Goal: Information Seeking & Learning: Understand process/instructions

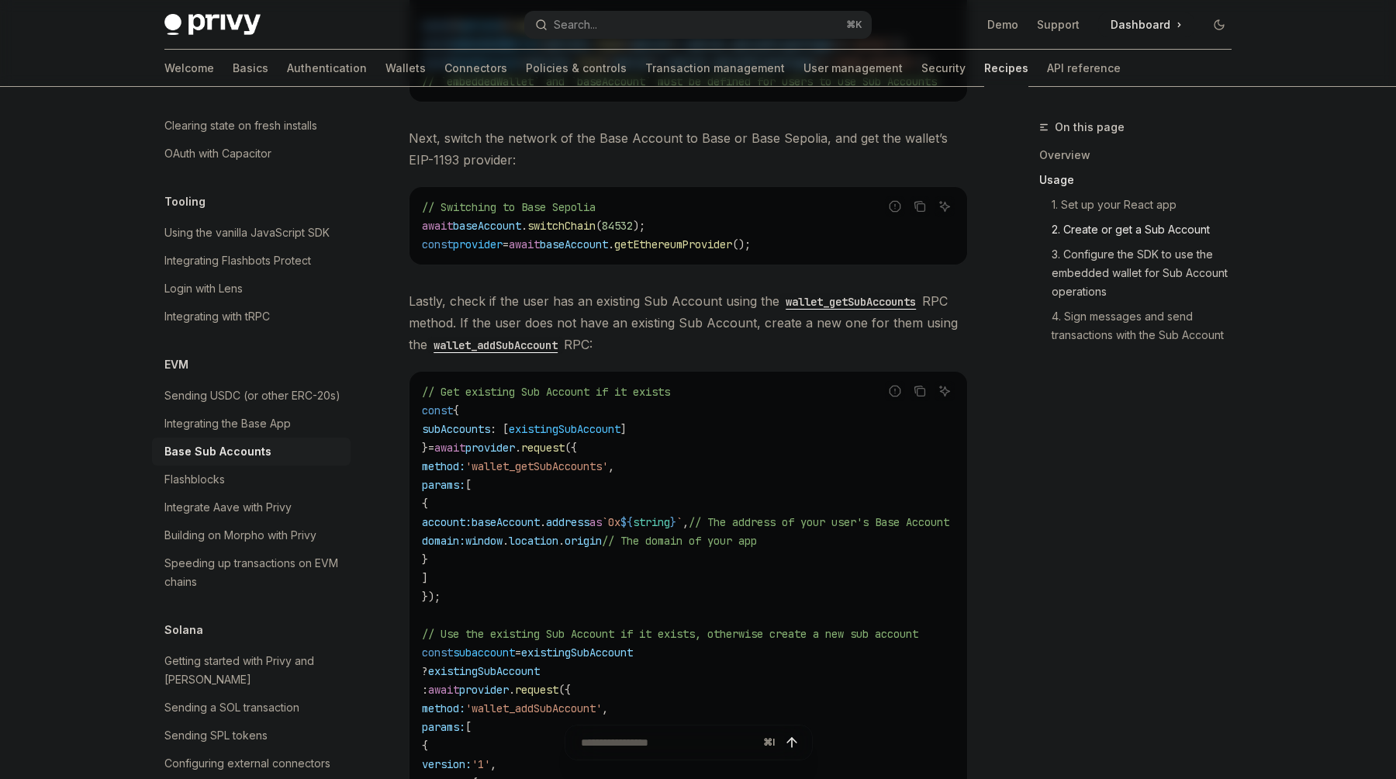
scroll to position [1697, 0]
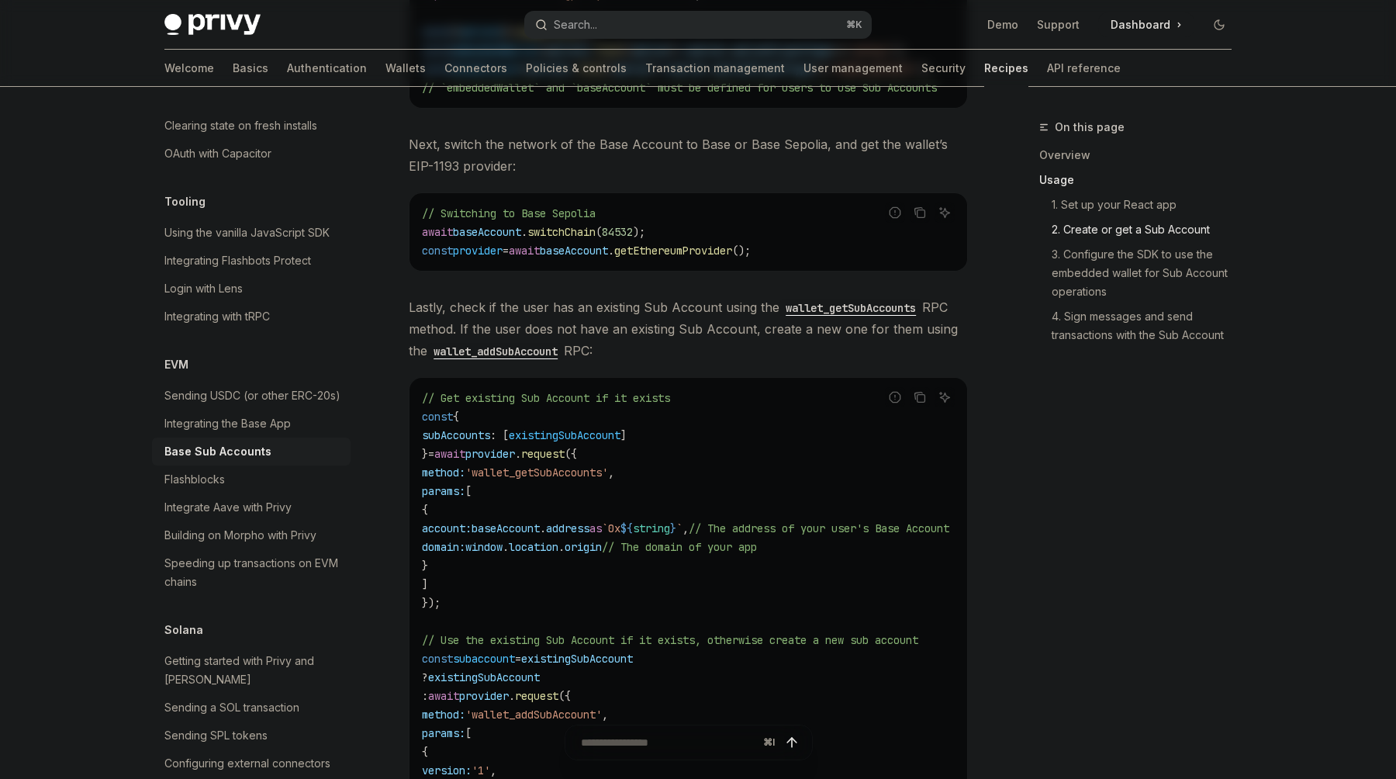
click at [582, 22] on div "Search..." at bounding box center [575, 25] width 43 height 19
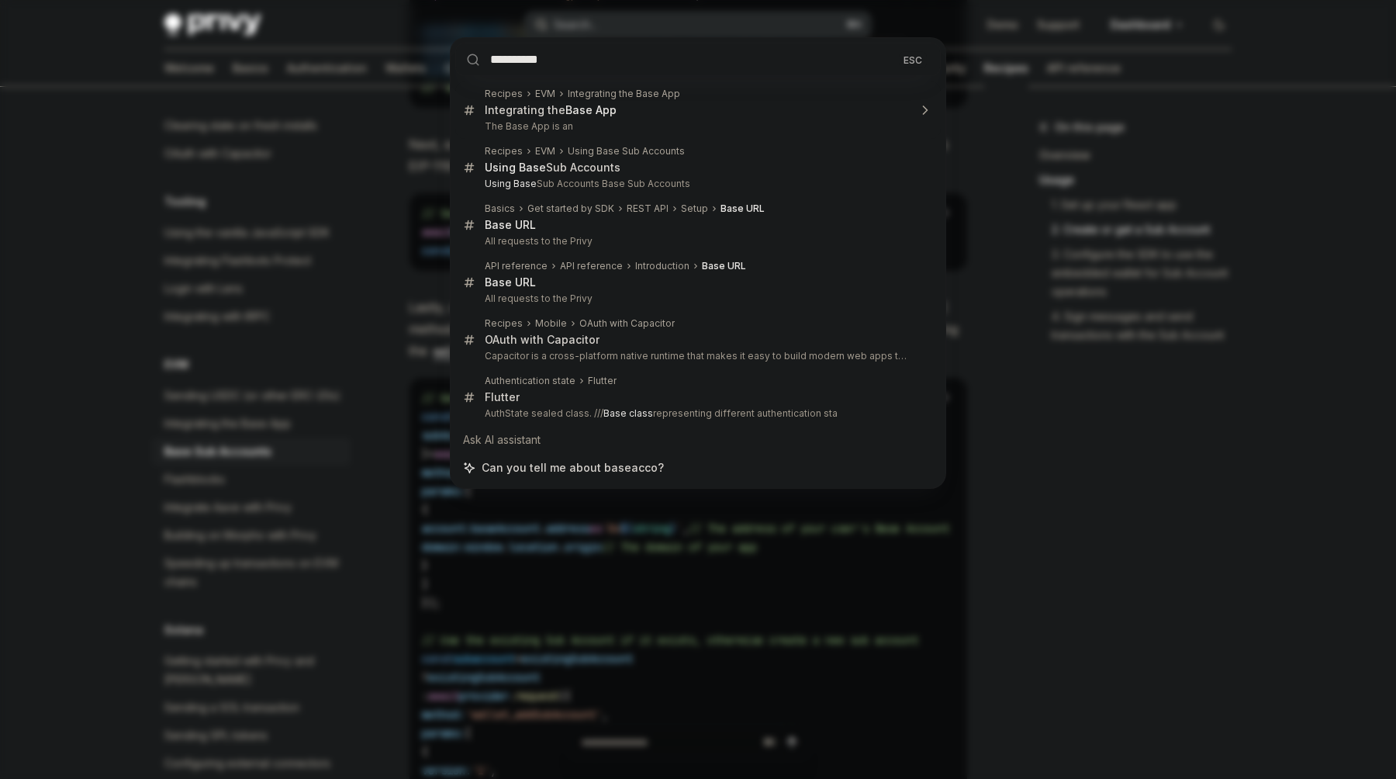
type input "**********"
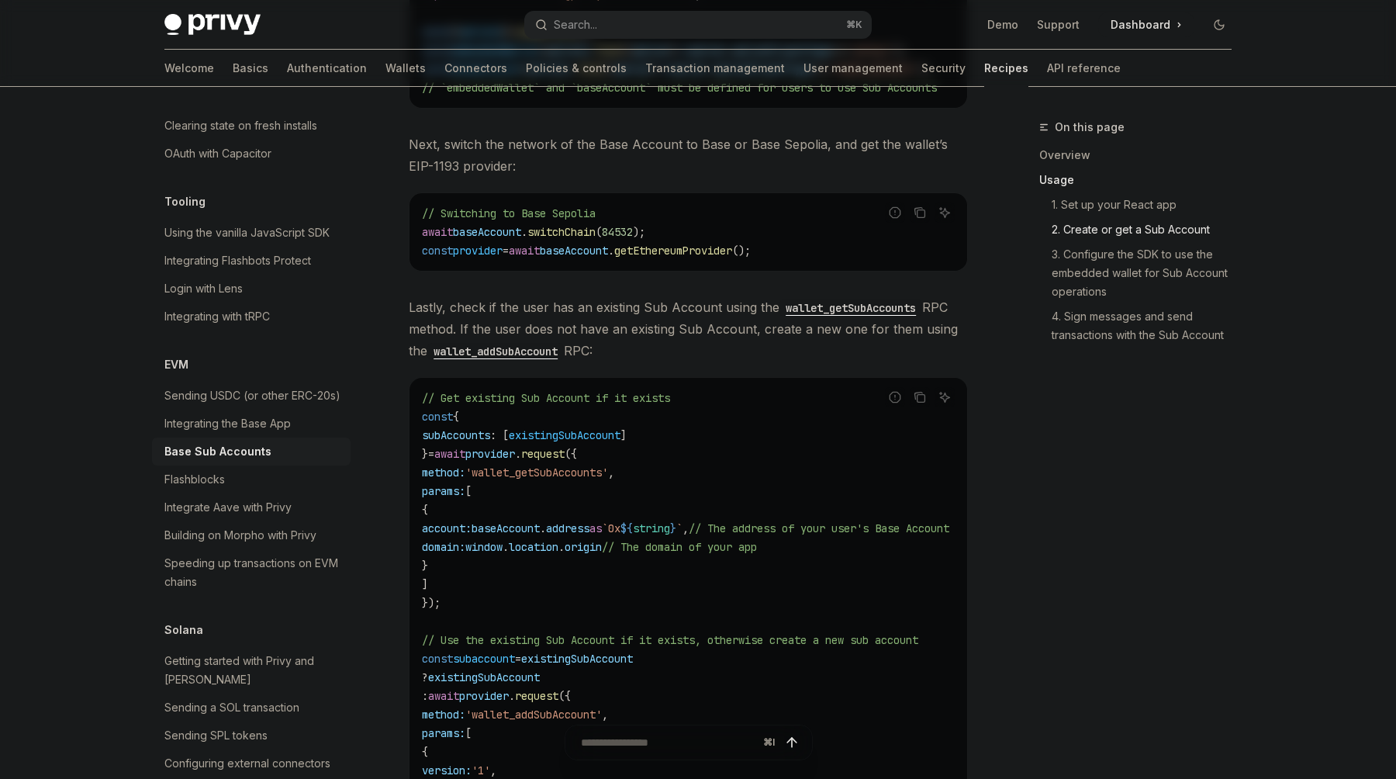
scroll to position [604, 0]
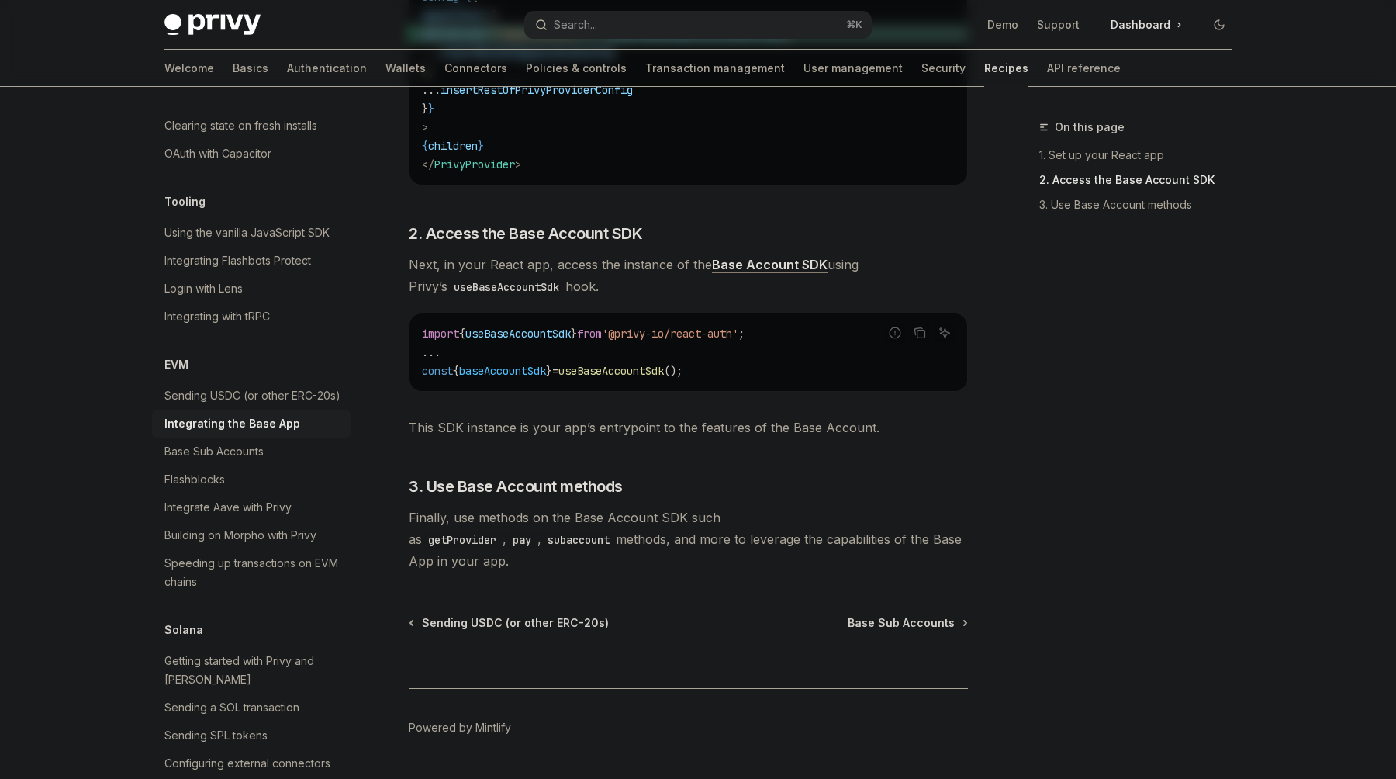
click at [772, 257] on link "Base Account SDK" at bounding box center [770, 265] width 116 height 16
click at [952, 615] on span "Base Sub Accounts" at bounding box center [901, 623] width 107 height 16
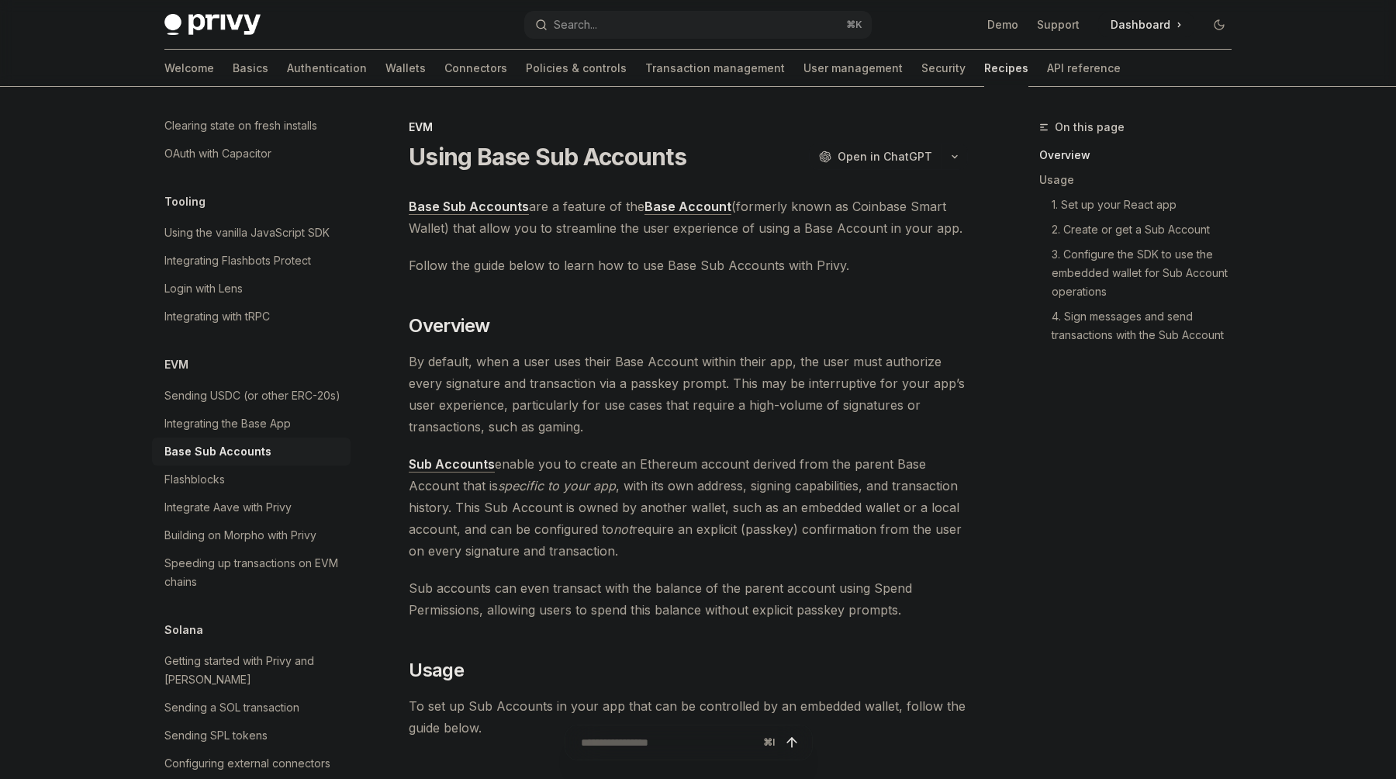
type textarea "*"
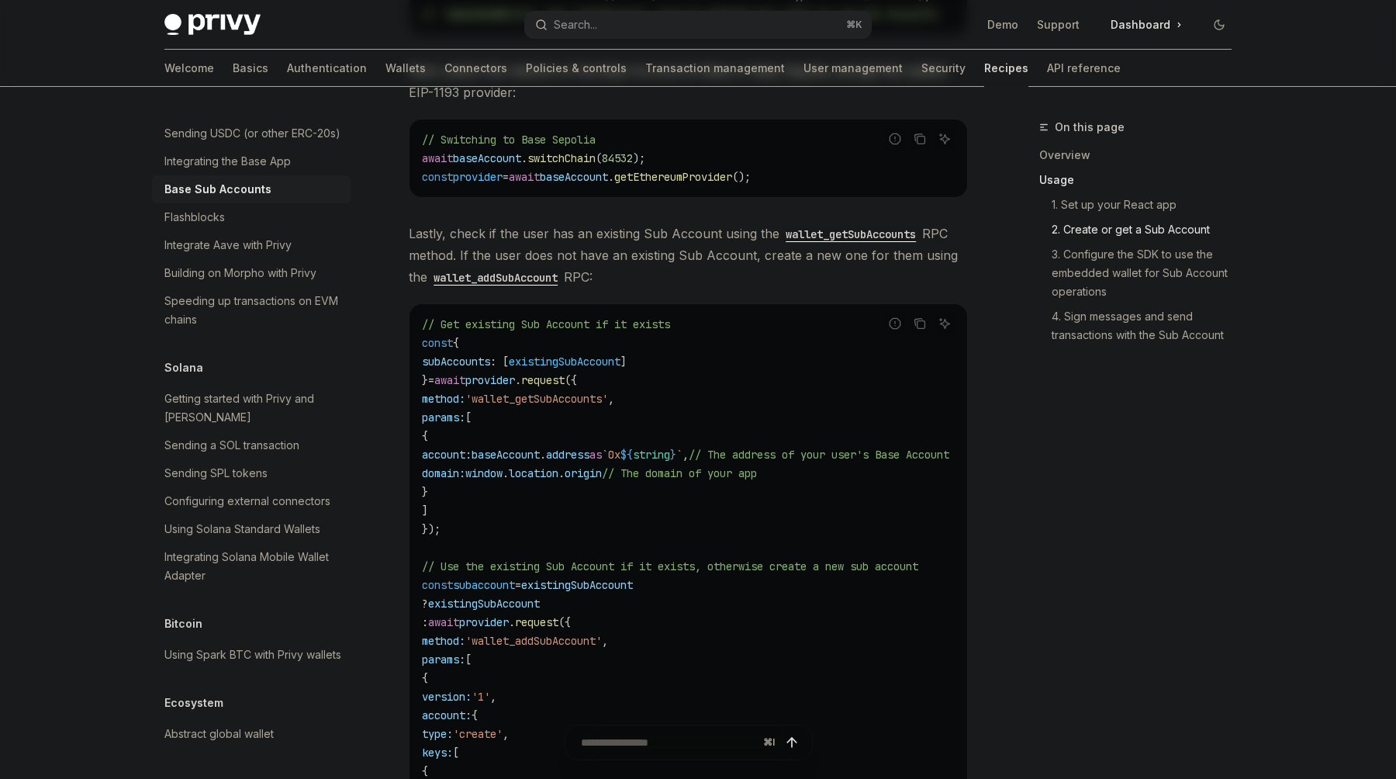
scroll to position [1763, 0]
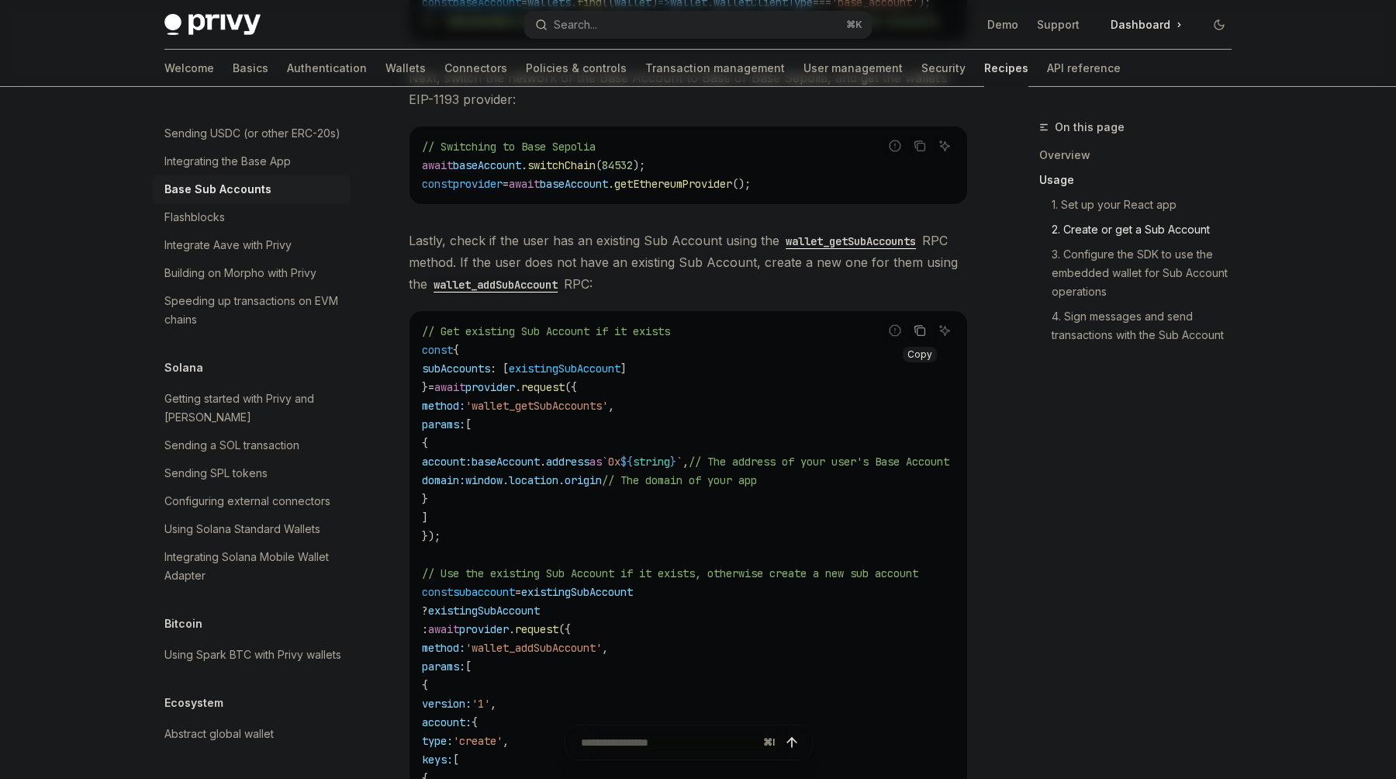
click at [924, 328] on icon "Copy the contents from the code block" at bounding box center [921, 332] width 8 height 8
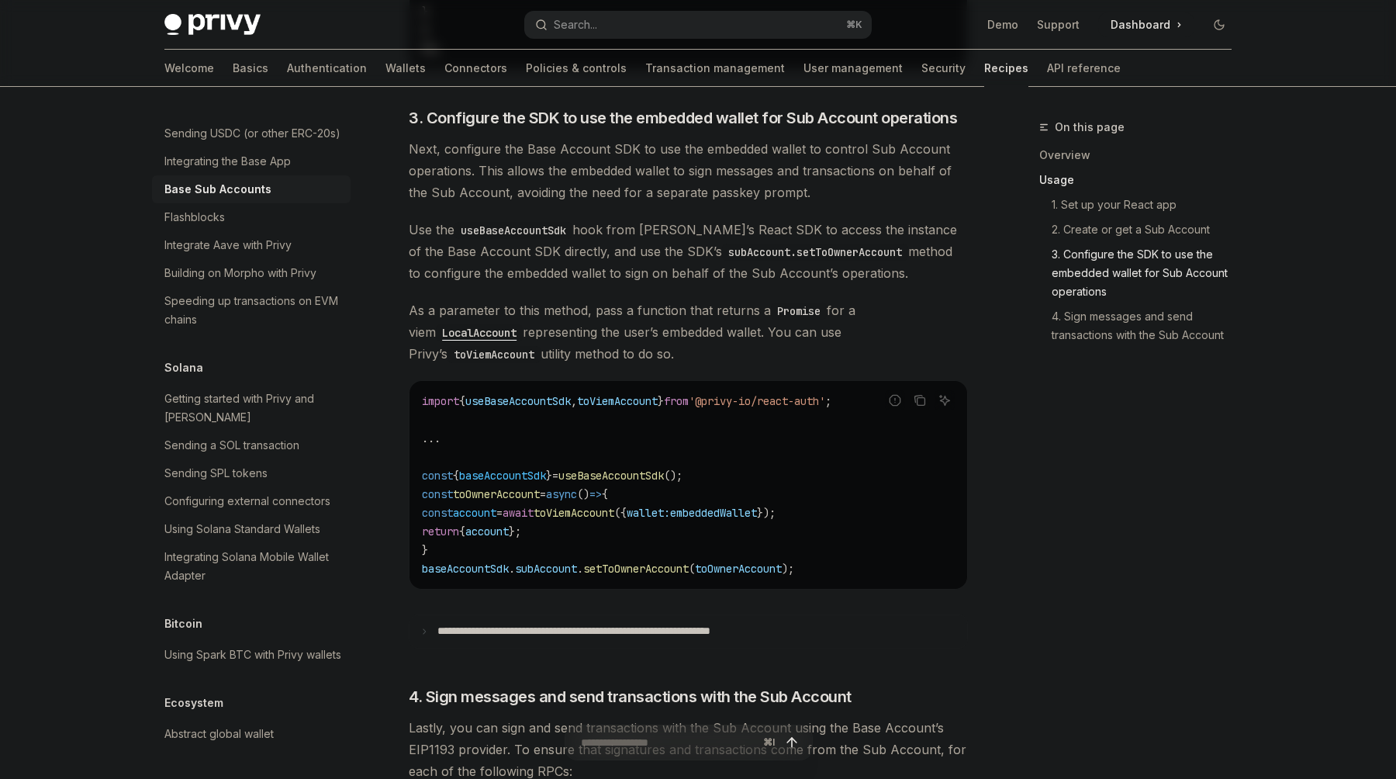
scroll to position [2675, 0]
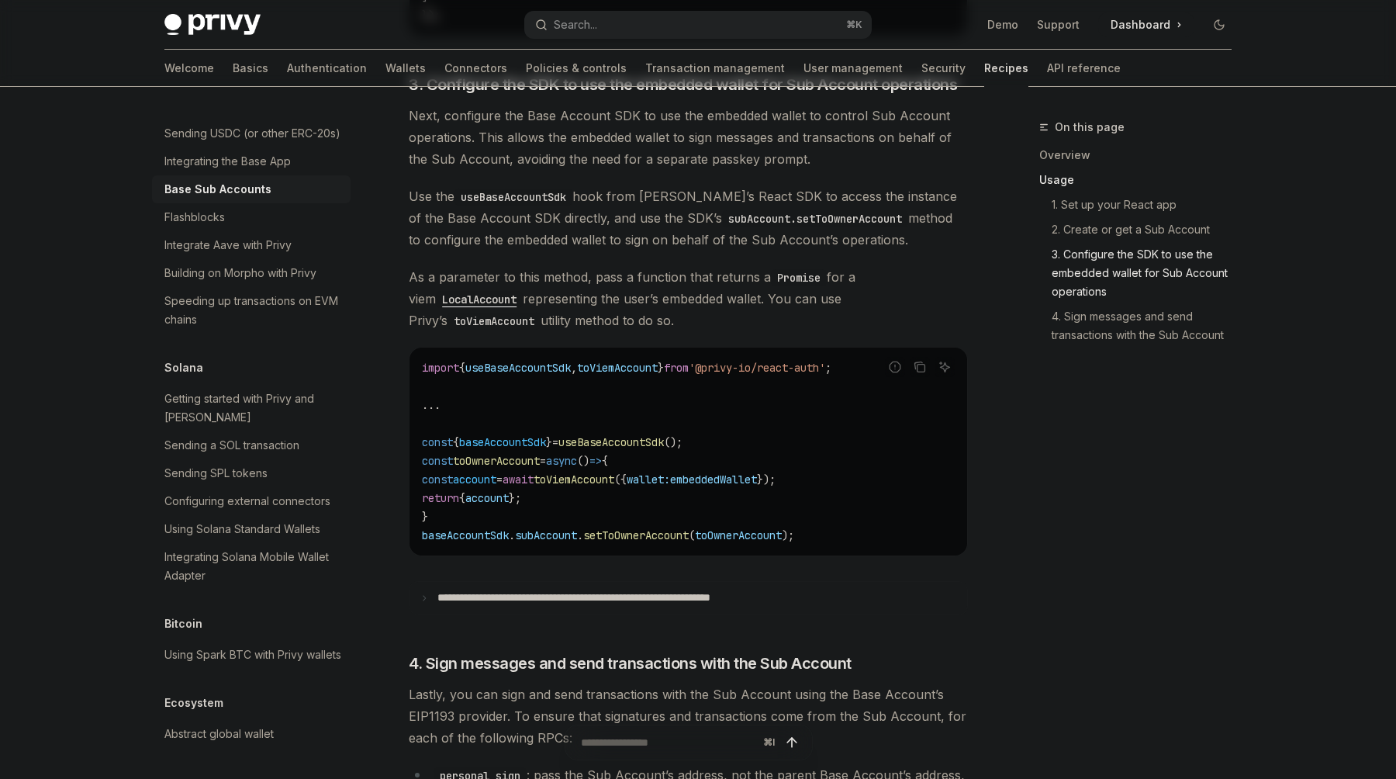
click at [824, 528] on code "import { useBaseAccountSdk , toViemAccount } from '@privy-io/react-auth' ; ... …" at bounding box center [688, 451] width 533 height 186
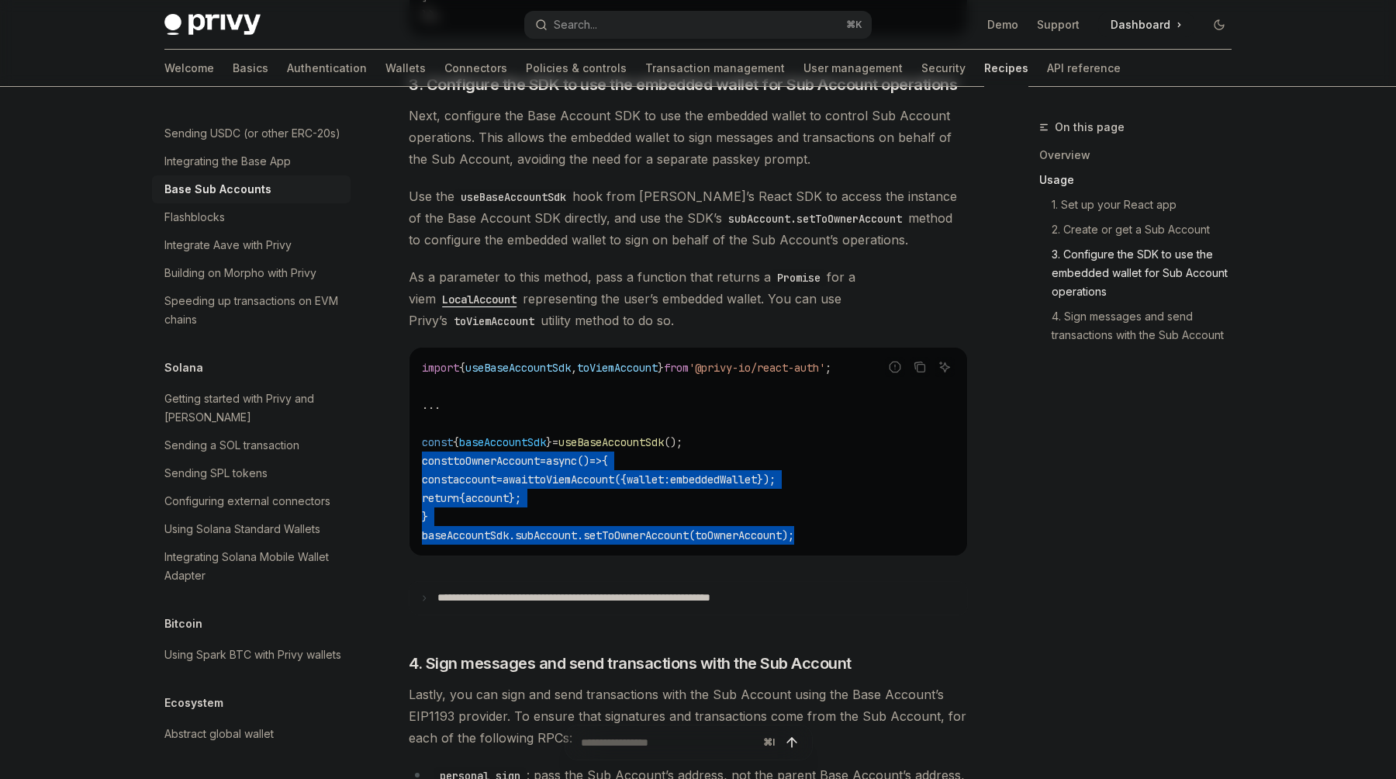
drag, startPoint x: 824, startPoint y: 528, endPoint x: 415, endPoint y: 447, distance: 417.3
click at [415, 447] on div "import { useBaseAccountSdk , toViemAccount } from '@privy-io/react-auth' ; ... …" at bounding box center [688, 451] width 558 height 208
copy code "const toOwnerAccount = async () => { const account = await toViemAccount ({ wal…"
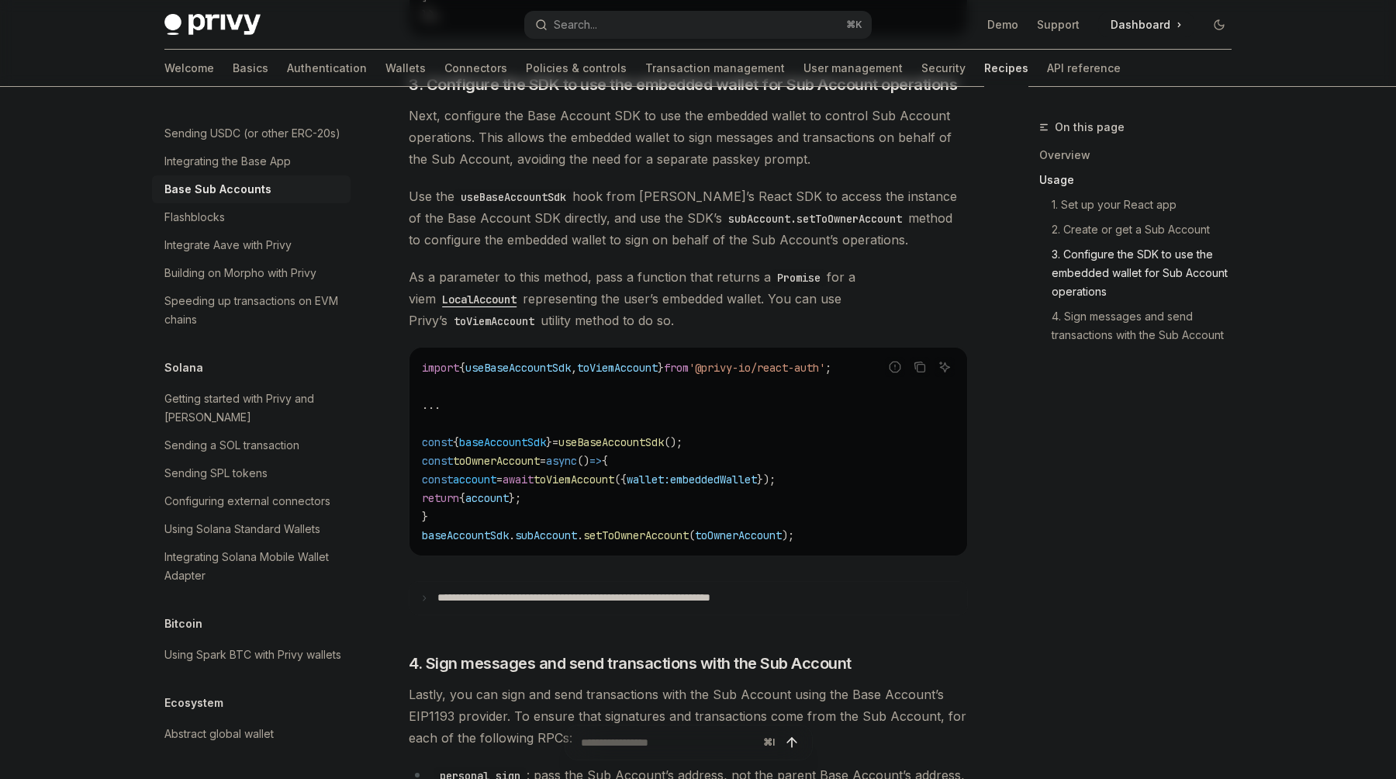
click at [569, 454] on span "async" at bounding box center [561, 461] width 31 height 14
click at [558, 437] on span "=" at bounding box center [555, 442] width 6 height 14
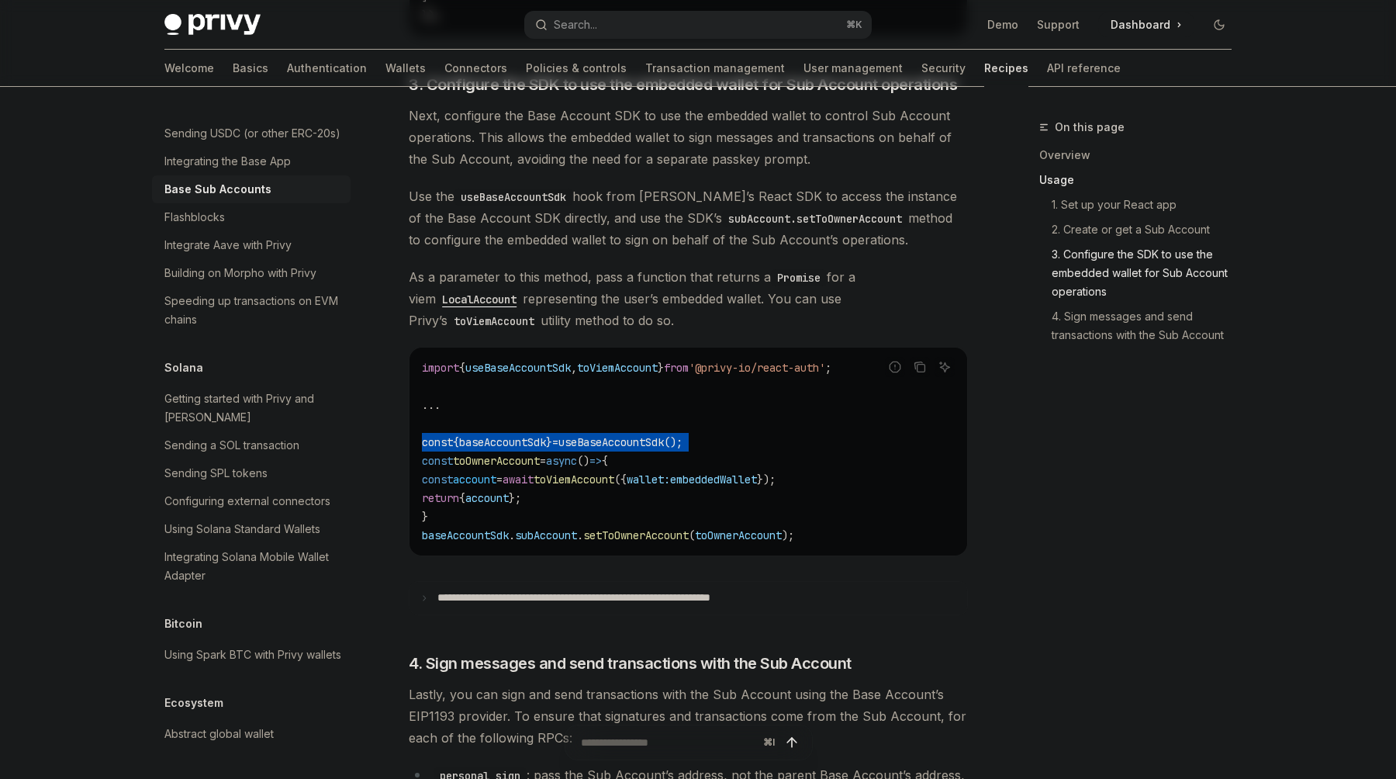
click at [558, 437] on span "=" at bounding box center [555, 442] width 6 height 14
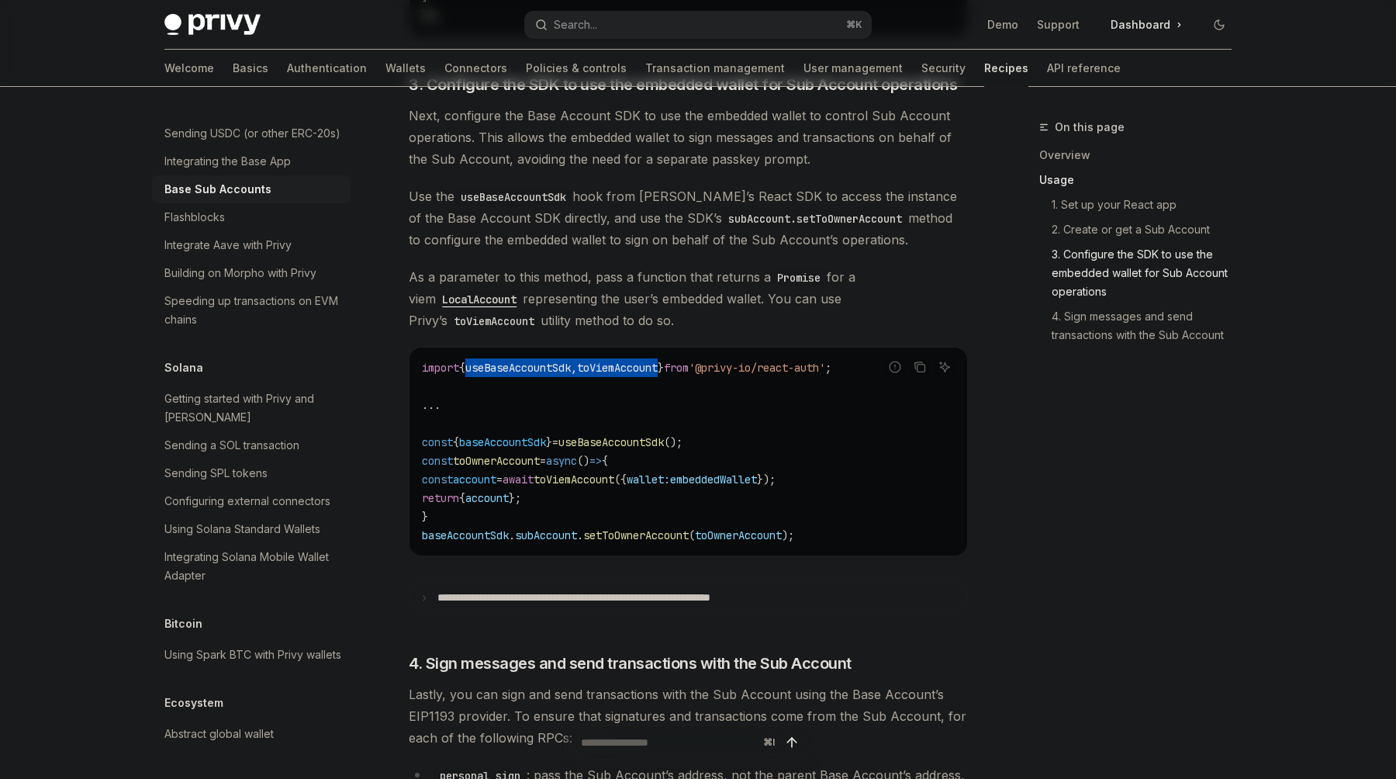
drag, startPoint x: 682, startPoint y: 360, endPoint x: 473, endPoint y: 365, distance: 209.5
click at [473, 365] on code "import { useBaseAccountSdk , toViemAccount } from '@privy-io/react-auth' ; ... …" at bounding box center [688, 451] width 533 height 186
copy span "useBaseAccountSdk , toViemAccount"
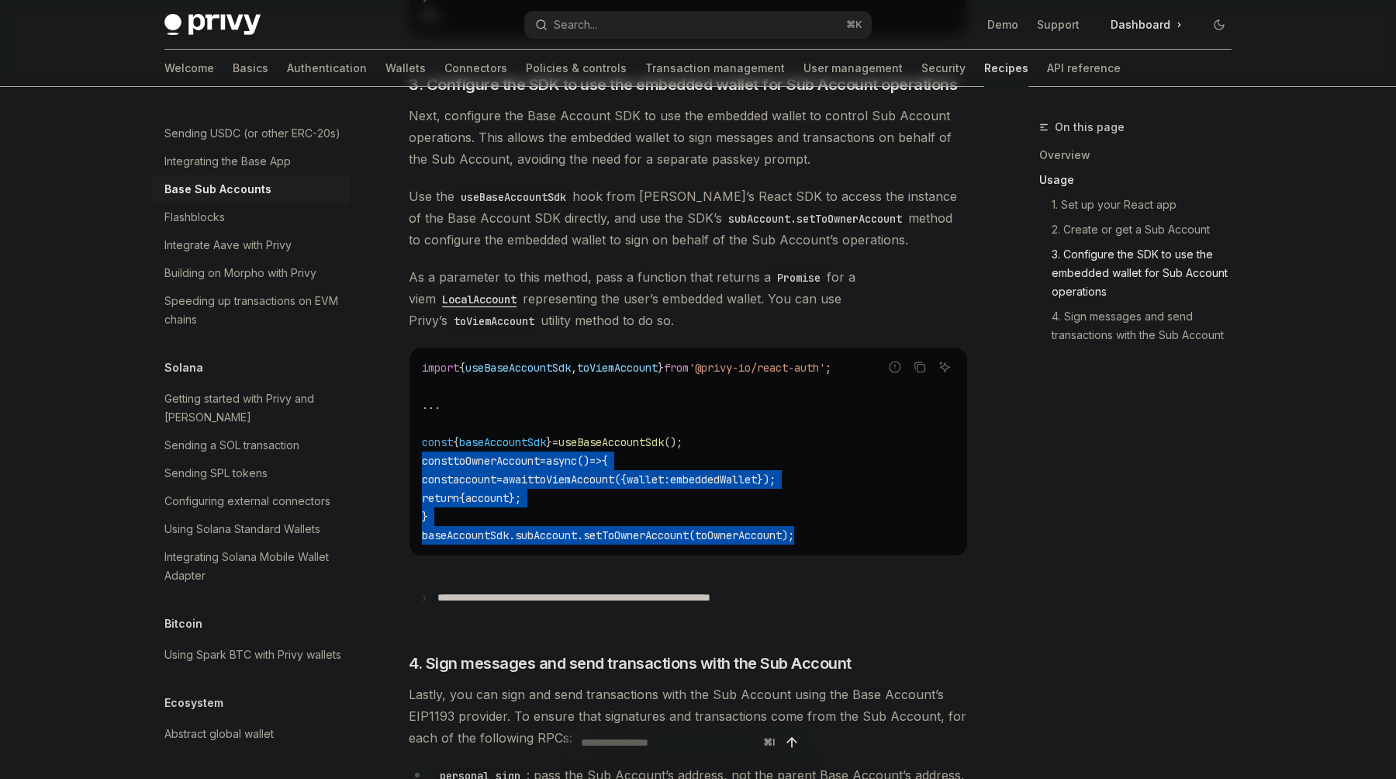
drag, startPoint x: 821, startPoint y: 527, endPoint x: 420, endPoint y: 456, distance: 408.0
click at [420, 456] on div "import { useBaseAccountSdk , toViemAccount } from '@privy-io/react-auth' ; ... …" at bounding box center [688, 451] width 558 height 208
copy code "const toOwnerAccount = async () => { const account = await toViemAccount ({ wal…"
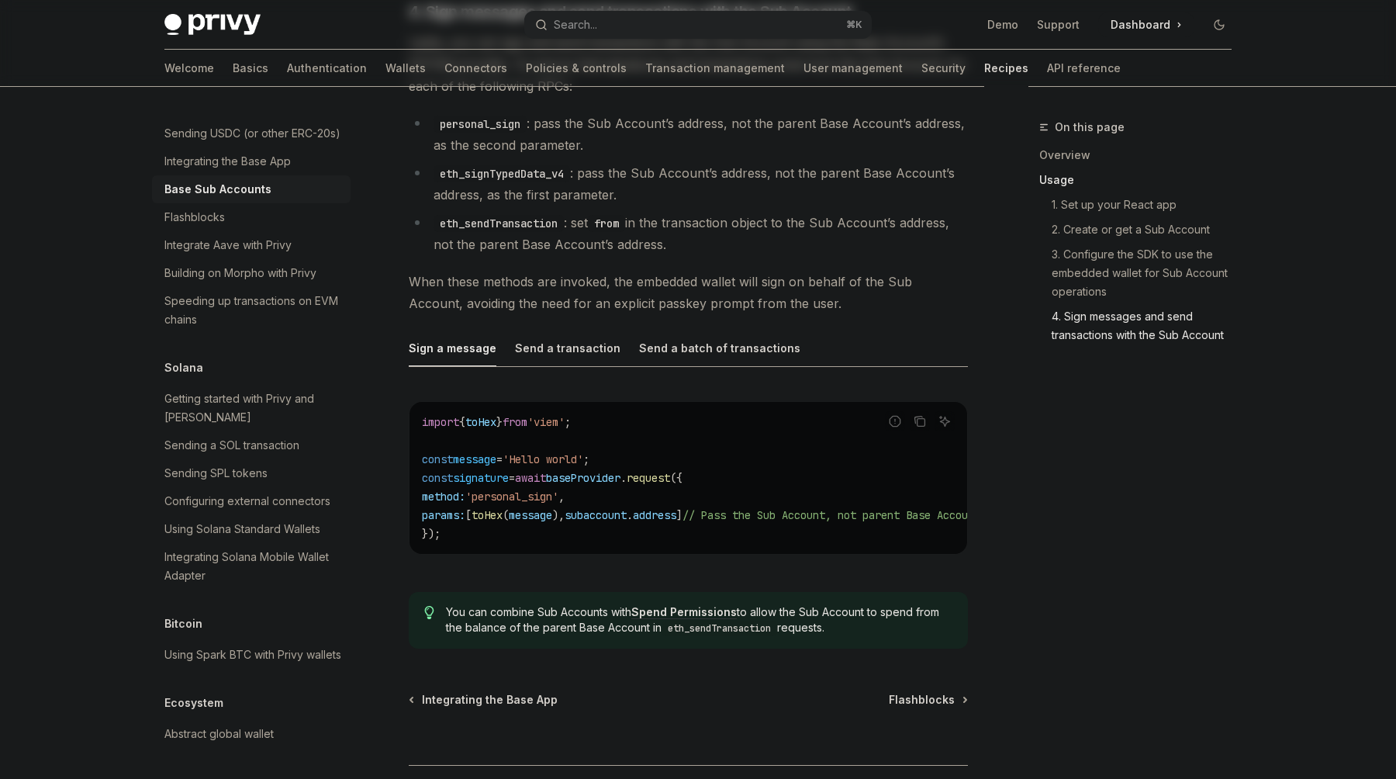
scroll to position [3307, 0]
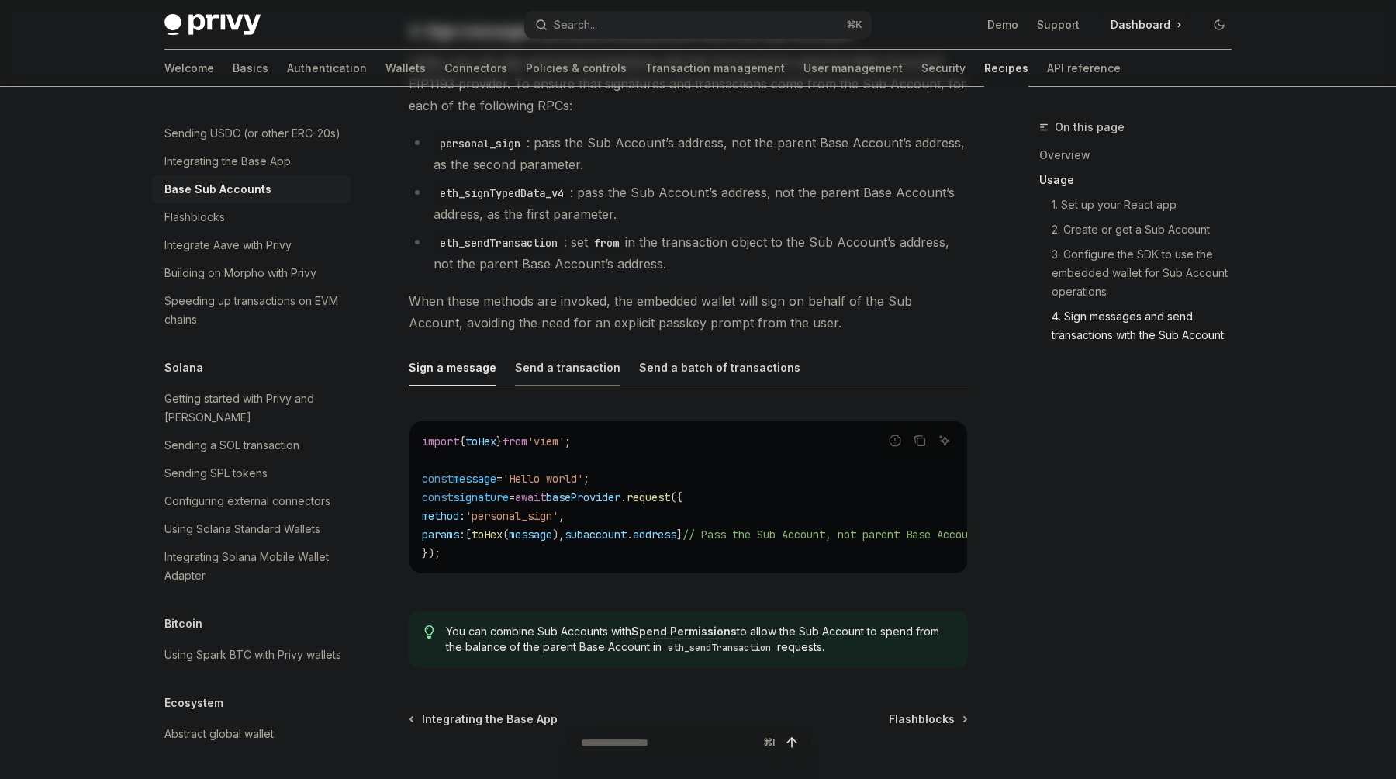
click at [568, 353] on div "Send a transaction" at bounding box center [567, 367] width 105 height 36
type textarea "*"
